Goal: Information Seeking & Learning: Learn about a topic

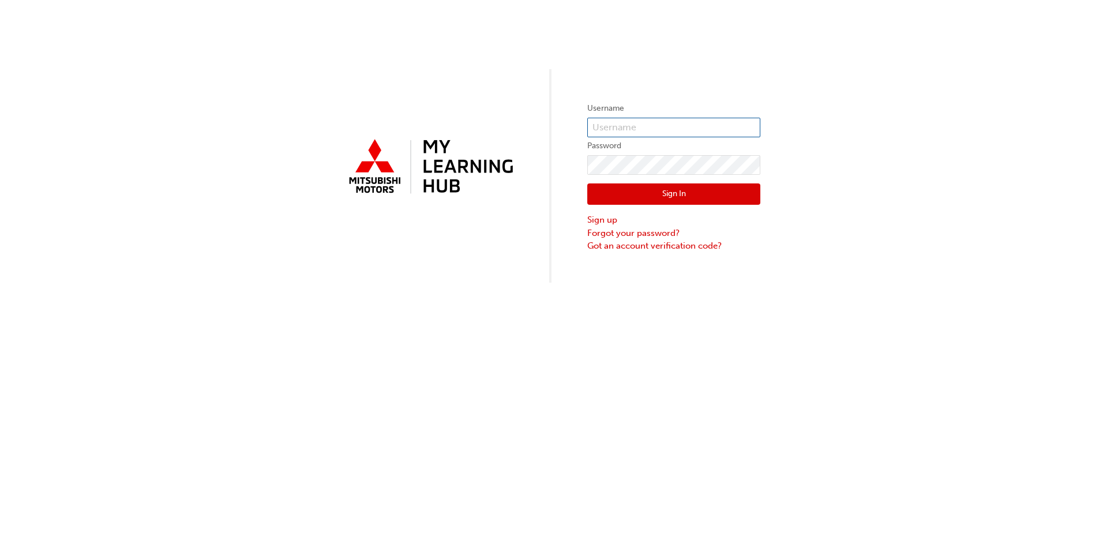
type input "[EMAIL_ADDRESS][PERSON_NAME][DOMAIN_NAME]"
click at [686, 193] on button "Sign In" at bounding box center [673, 194] width 173 height 22
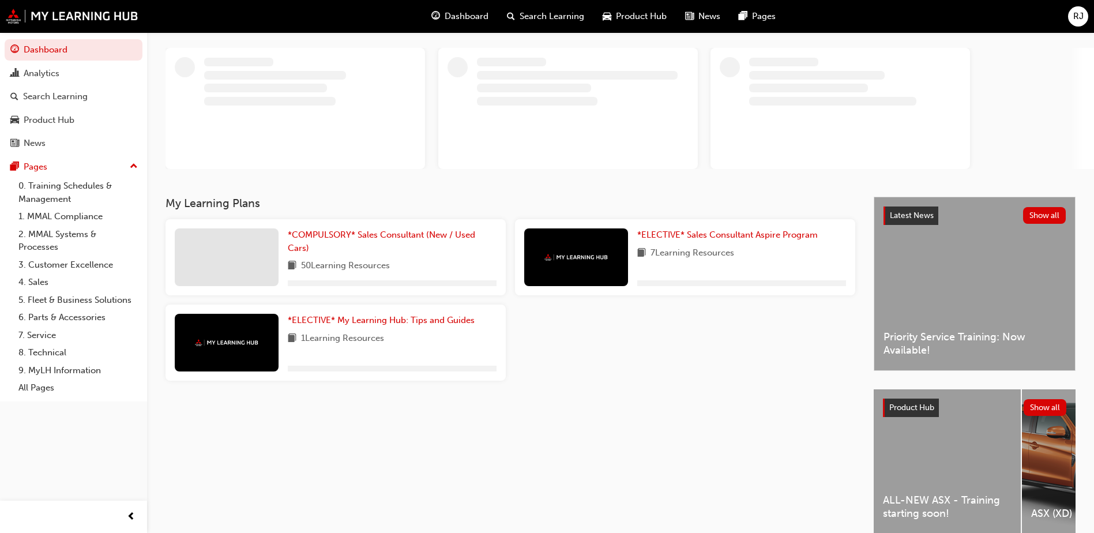
scroll to position [53, 0]
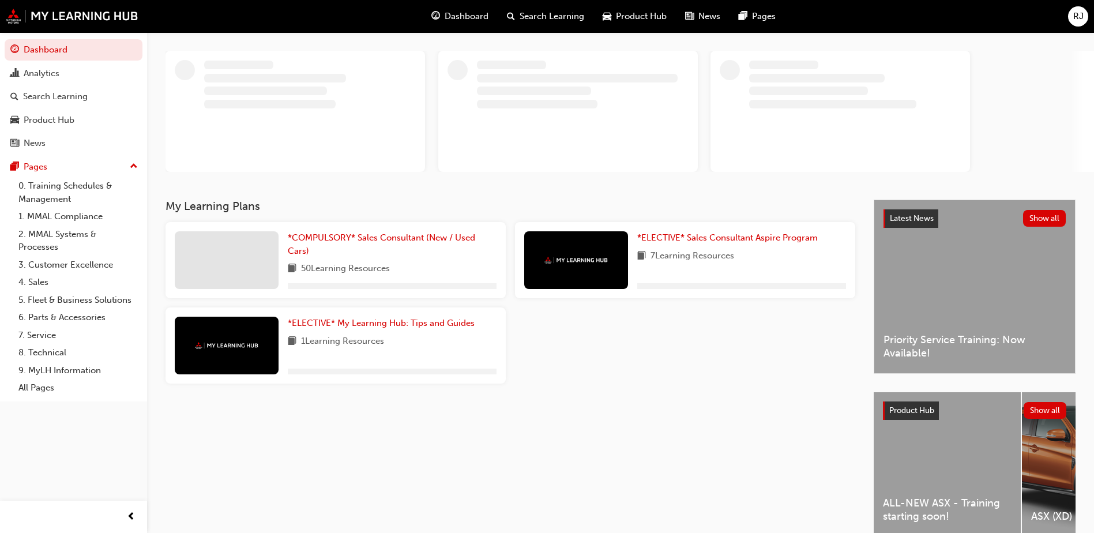
click at [964, 461] on div "ALL-NEW ASX - Training starting soon!" at bounding box center [947, 464] width 147 height 144
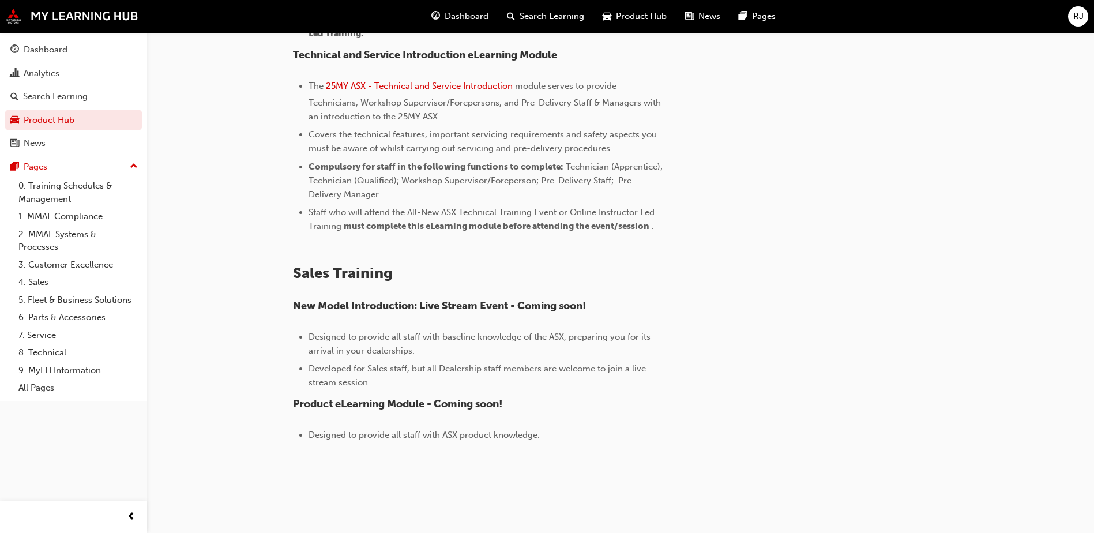
scroll to position [31, 0]
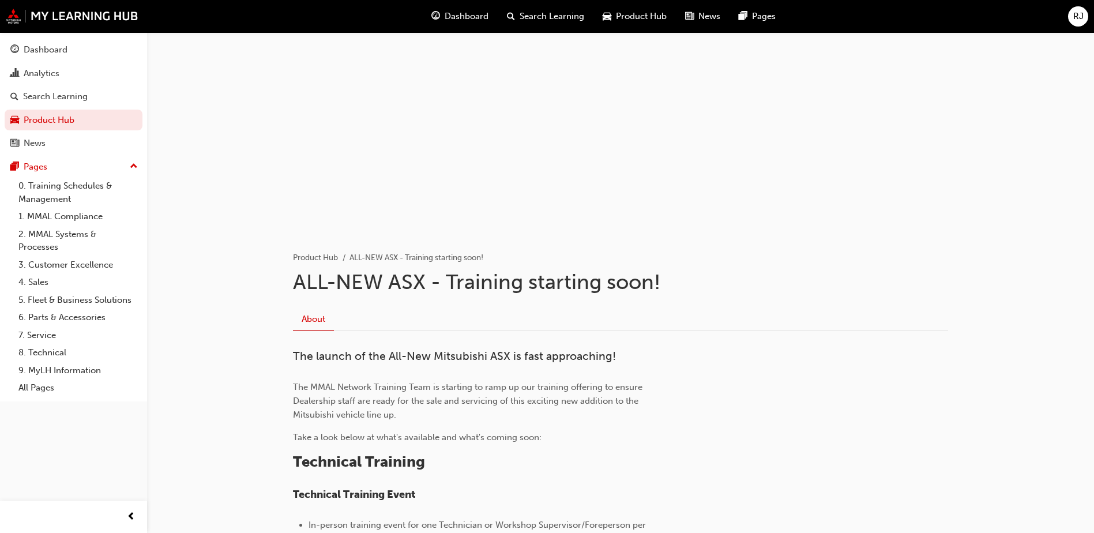
drag, startPoint x: 770, startPoint y: 389, endPoint x: 765, endPoint y: 35, distance: 353.5
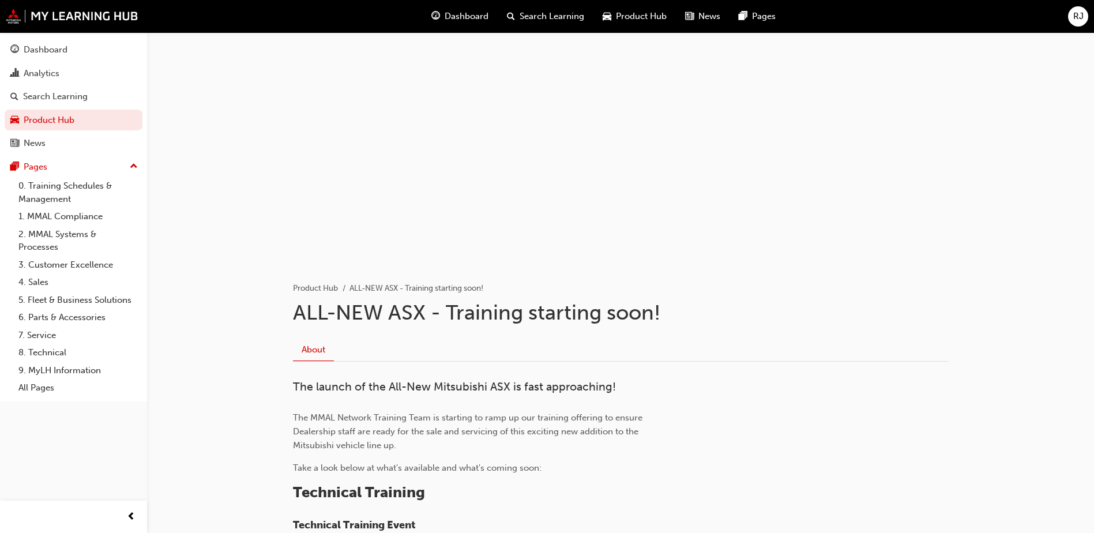
click at [637, 21] on span "Product Hub" at bounding box center [641, 16] width 51 height 13
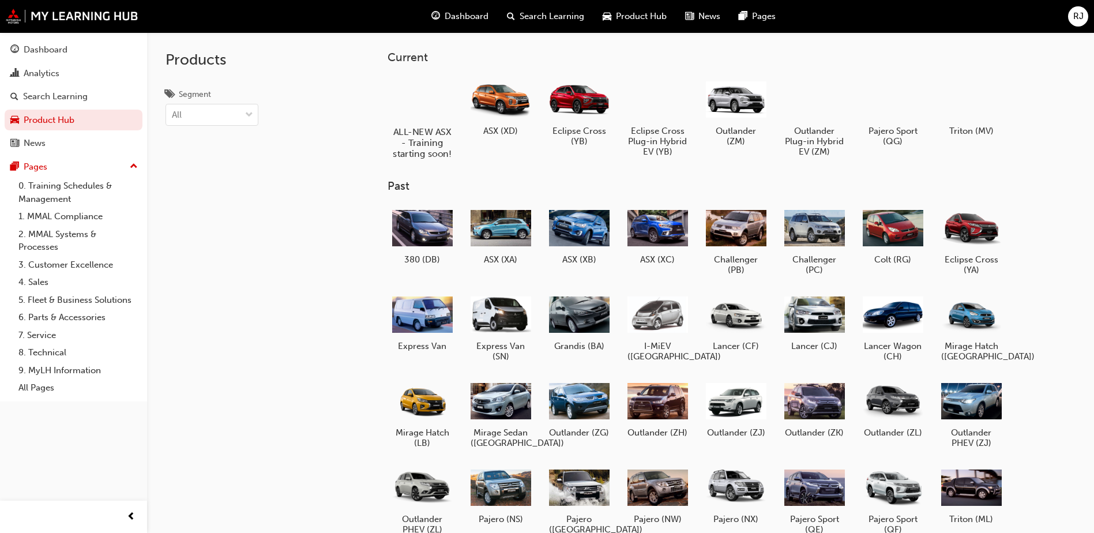
click at [431, 115] on div at bounding box center [422, 99] width 64 height 46
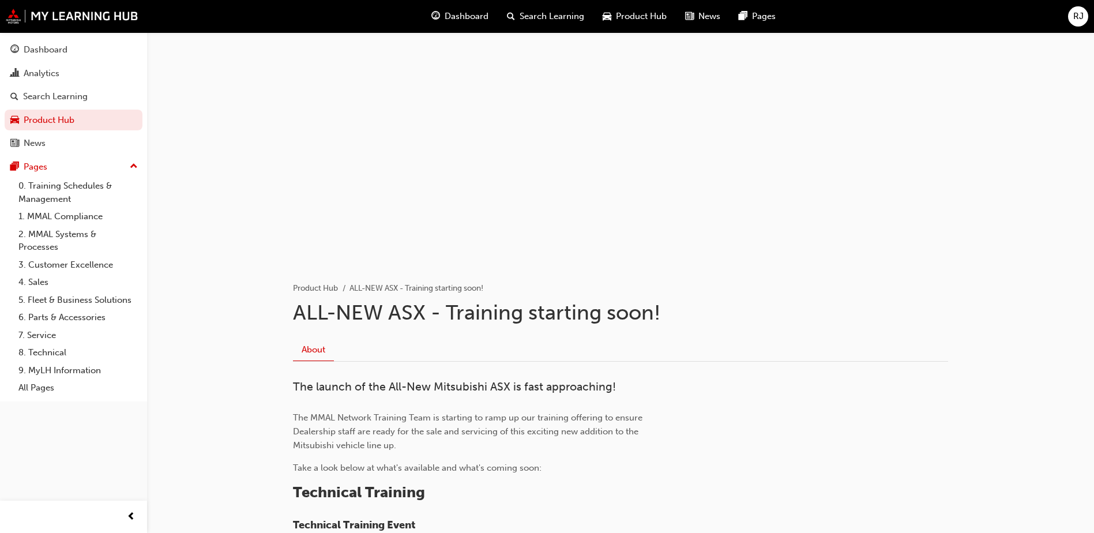
drag, startPoint x: 668, startPoint y: 235, endPoint x: 634, endPoint y: 79, distance: 159.2
click at [435, 16] on span "guage-icon" at bounding box center [435, 16] width 9 height 14
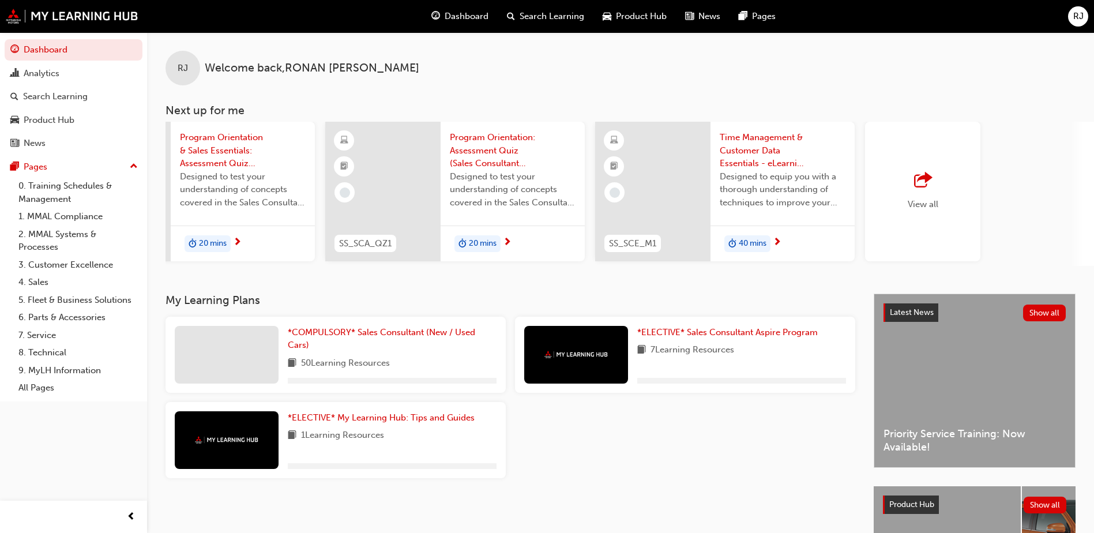
scroll to position [0, 669]
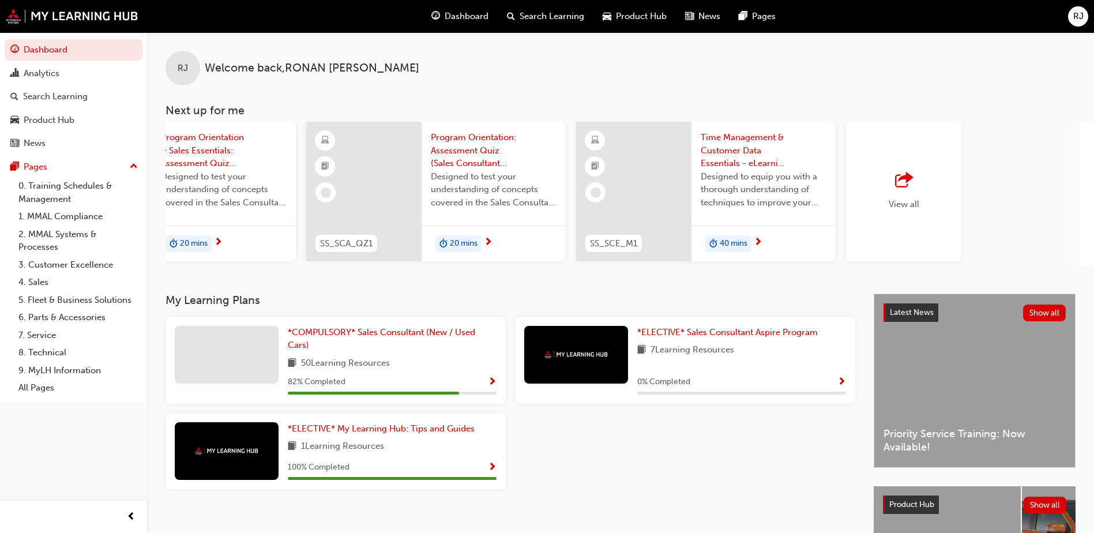
click at [925, 191] on div "View all" at bounding box center [903, 192] width 115 height 140
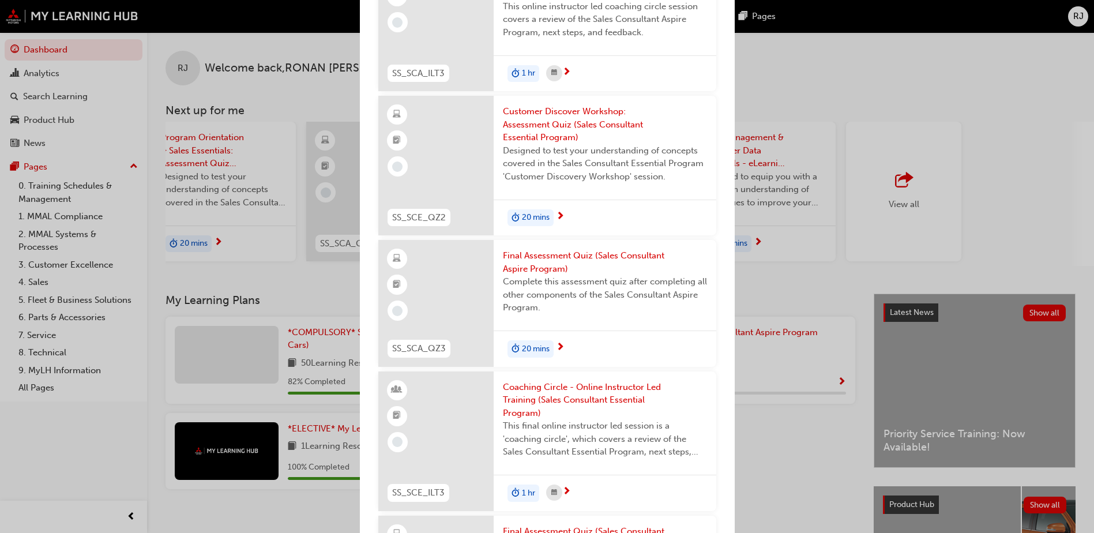
scroll to position [1792, 0]
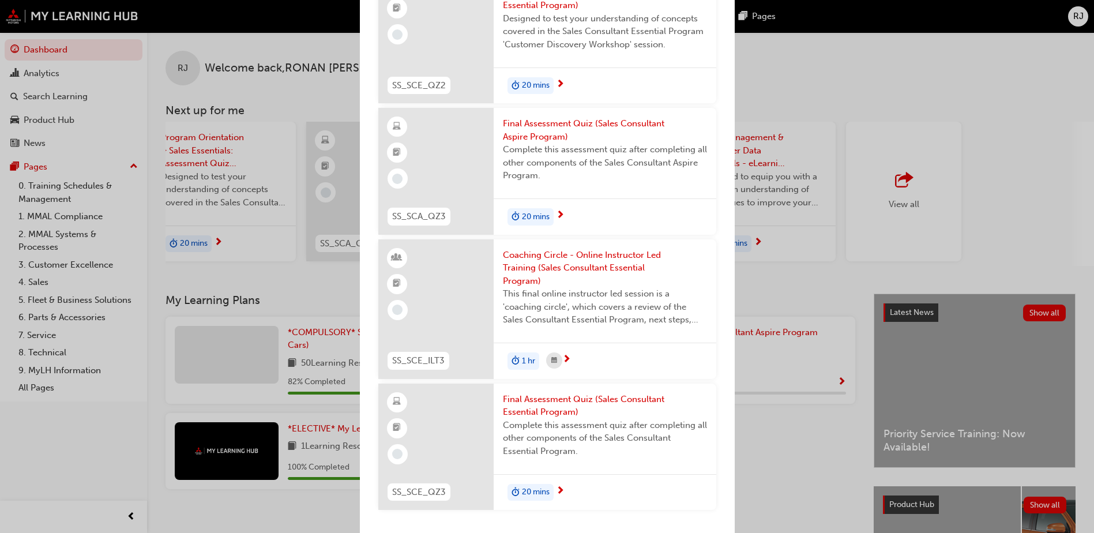
click at [842, 426] on div "Next up for me SS_SCE_ILT1 Program Orientation & Sales Essentials - Face to Fac…" at bounding box center [547, 266] width 1094 height 533
click at [184, 232] on div "Next up for me SS_SCE_ILT1 Program Orientation & Sales Essentials - Face to Fac…" at bounding box center [547, 266] width 1094 height 533
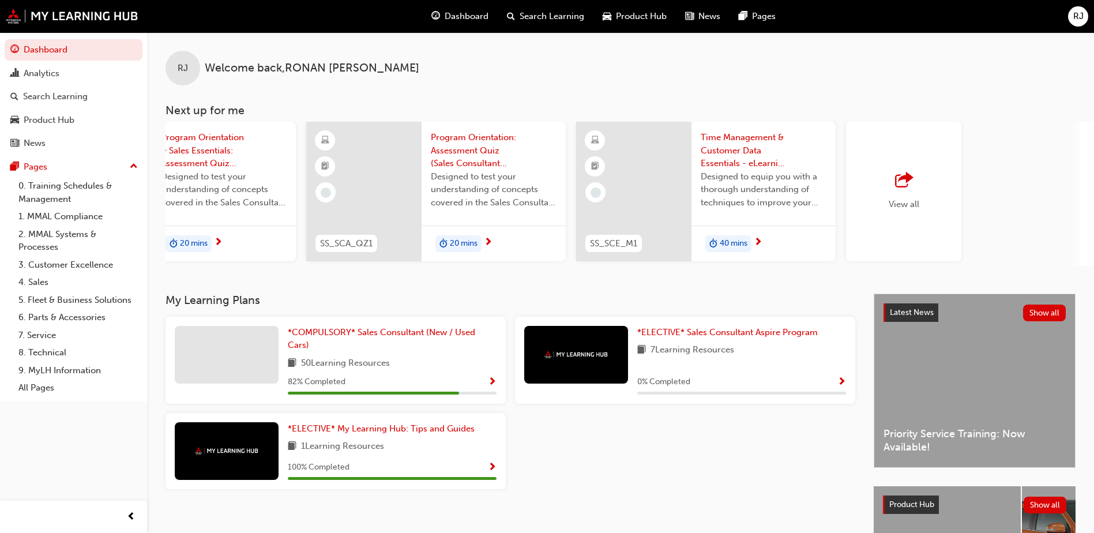
click at [953, 519] on div "Product Hub Show all" at bounding box center [975, 504] width 202 height 37
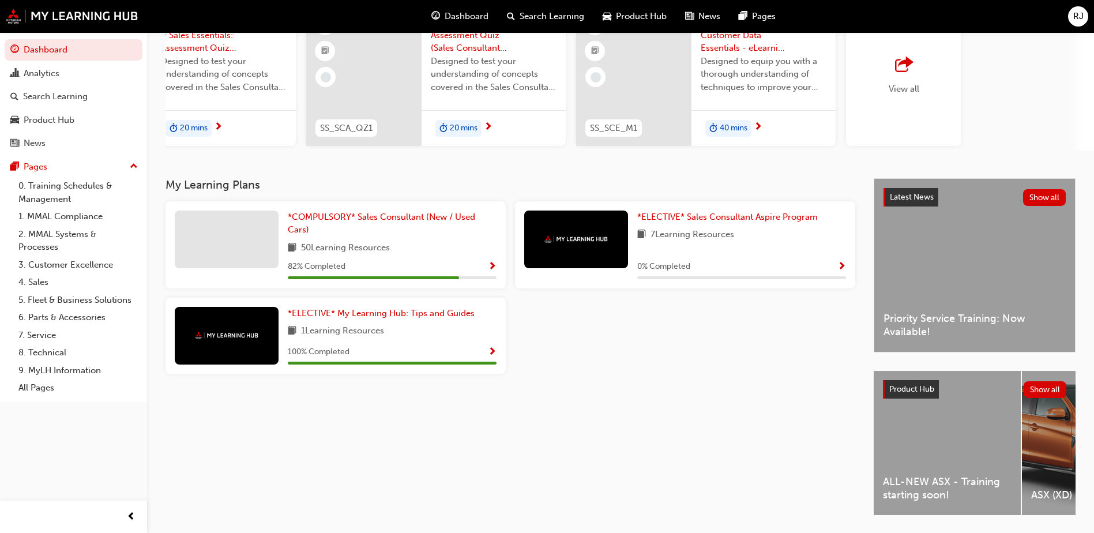
click at [922, 476] on div "ALL-NEW ASX - Training starting soon!" at bounding box center [947, 443] width 147 height 144
